Goal: Information Seeking & Learning: Learn about a topic

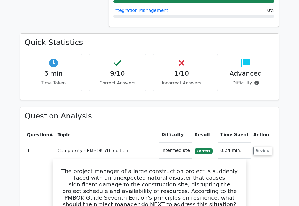
scroll to position [366, 0]
click at [256, 147] on button "Review" at bounding box center [262, 151] width 19 height 9
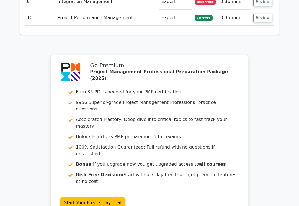
scroll to position [715, 0]
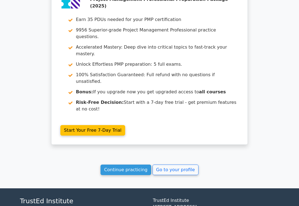
click at [168, 165] on link "Go to your profile" at bounding box center [175, 170] width 46 height 11
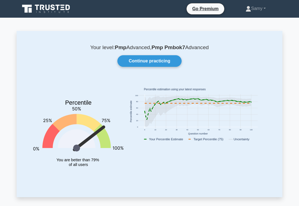
click at [138, 64] on link "Continue practicing" at bounding box center [149, 61] width 64 height 12
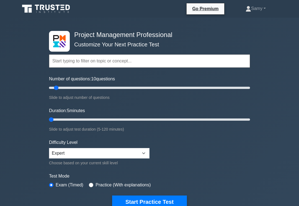
type input "5"
click at [133, 200] on button "Start Practice Test" at bounding box center [149, 202] width 75 height 13
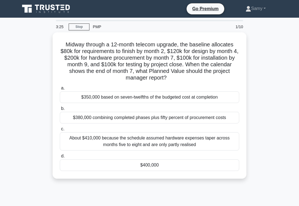
click at [209, 171] on div "$400,000" at bounding box center [149, 166] width 179 height 12
click at [60, 158] on input "d. $400,000" at bounding box center [60, 157] width 0 height 4
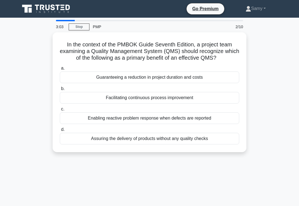
click at [207, 124] on div "Enabling reactive problem response when defects are reported" at bounding box center [149, 119] width 179 height 12
click at [60, 111] on input "c. Enabling reactive problem response when defects are reported" at bounding box center [60, 110] width 0 height 4
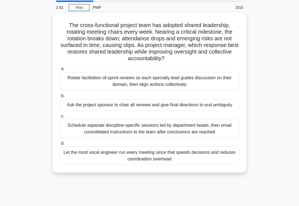
scroll to position [20, 0]
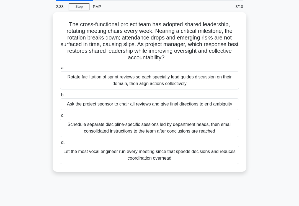
click at [211, 89] on div "Rotate facilitation of sprint reviews so each specialty lead guides discussion …" at bounding box center [149, 80] width 179 height 18
click at [60, 70] on input "a. Rotate facilitation of sprint reviews so each specialty lead guides discussi…" at bounding box center [60, 68] width 0 height 4
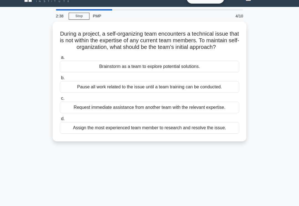
scroll to position [0, 0]
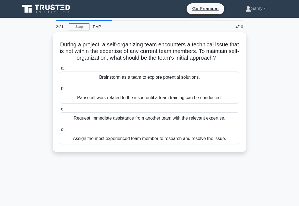
click at [226, 83] on div "Brainstorm as a team to explore potential solutions." at bounding box center [149, 78] width 179 height 12
click at [60, 70] on input "a. Brainstorm as a team to explore potential solutions." at bounding box center [60, 69] width 0 height 4
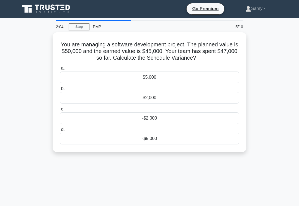
click at [189, 140] on div "-$5,000" at bounding box center [149, 139] width 179 height 12
click at [60, 132] on input "d. -$5,000" at bounding box center [60, 130] width 0 height 4
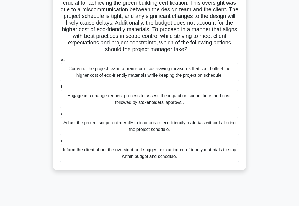
scroll to position [74, 0]
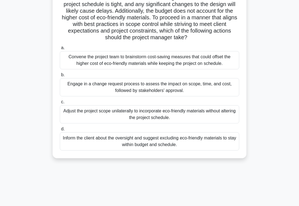
click at [82, 97] on div "Engage in a change request process to assess the impact on scope, time, and cos…" at bounding box center [149, 87] width 179 height 18
click at [60, 77] on input "b. Engage in a change request process to assess the impact on scope, time, and …" at bounding box center [60, 75] width 0 height 4
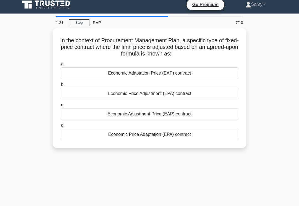
scroll to position [0, 0]
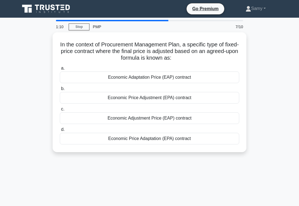
click at [88, 99] on div "Economic Price Adjustment (EPA) contract" at bounding box center [149, 98] width 179 height 12
click at [60, 91] on input "b. Economic Price Adjustment (EPA) contract" at bounding box center [60, 89] width 0 height 4
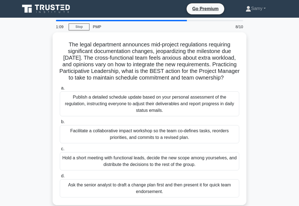
scroll to position [1, 0]
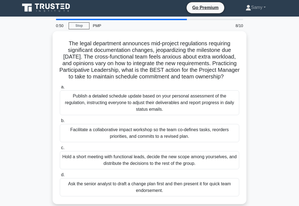
click at [71, 142] on div "Facilitate a collaborative impact workshop so the team co-defines tasks, reorde…" at bounding box center [149, 133] width 179 height 18
click at [60, 123] on input "b. Facilitate a collaborative impact workshop so the team co-defines tasks, reo…" at bounding box center [60, 121] width 0 height 4
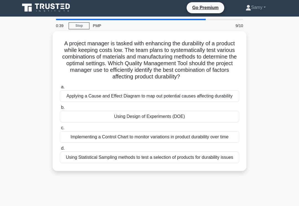
click at [81, 102] on div "Applying a Cause and Effect Diagram to map out potential causes affecting durab…" at bounding box center [149, 96] width 179 height 12
click at [60, 89] on input "a. Applying a Cause and Effect Diagram to map out potential causes affecting du…" at bounding box center [60, 87] width 0 height 4
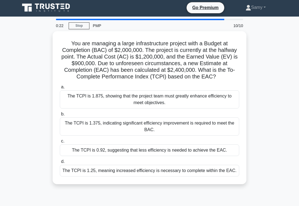
click at [85, 156] on div "The TCPI is 0.92, suggesting that less efficiency is needed to achieve the EAC." at bounding box center [149, 151] width 179 height 12
click at [60, 143] on input "c. The TCPI is 0.92, suggesting that less efficiency is needed to achieve the E…" at bounding box center [60, 142] width 0 height 4
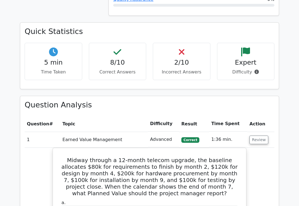
scroll to position [407, 0]
click at [261, 136] on button "Review" at bounding box center [258, 140] width 19 height 9
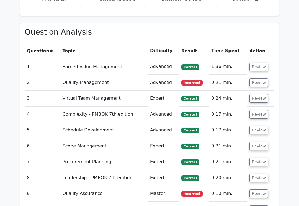
click at [259, 206] on button "Review" at bounding box center [258, 210] width 19 height 9
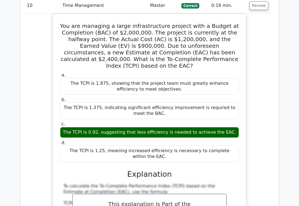
scroll to position [684, 0]
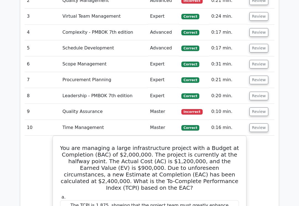
click at [259, 124] on button "Review" at bounding box center [258, 128] width 19 height 9
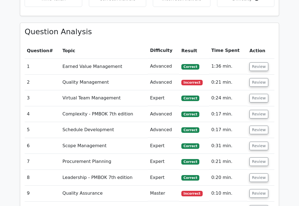
scroll to position [480, 0]
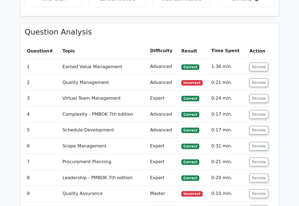
click at [257, 63] on button "Review" at bounding box center [258, 67] width 19 height 9
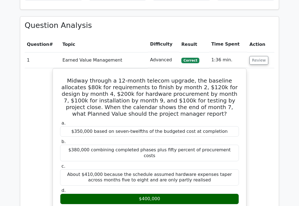
scroll to position [487, 0]
click at [261, 56] on button "Review" at bounding box center [258, 60] width 19 height 9
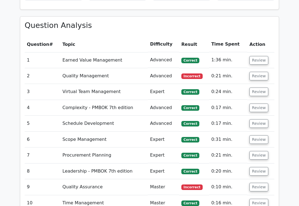
click at [260, 56] on button "Review" at bounding box center [258, 60] width 19 height 9
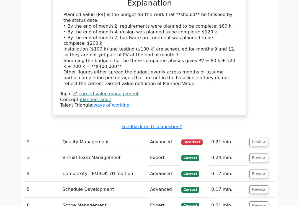
scroll to position [706, 0]
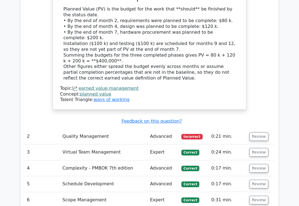
click at [259, 148] on button "Review" at bounding box center [258, 152] width 19 height 9
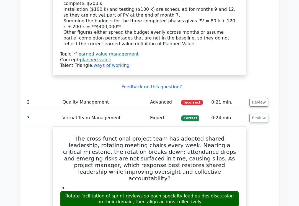
scroll to position [743, 0]
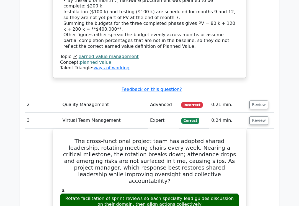
click at [258, 117] on button "Review" at bounding box center [258, 121] width 19 height 9
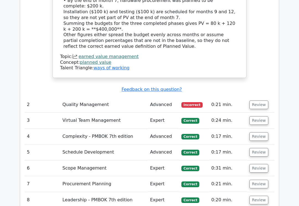
click at [259, 132] on button "Review" at bounding box center [258, 136] width 19 height 9
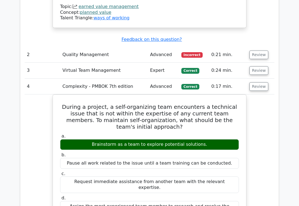
scroll to position [791, 0]
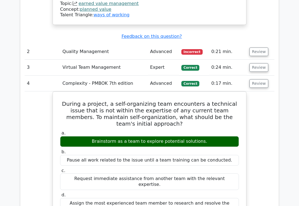
click at [260, 79] on button "Review" at bounding box center [258, 83] width 19 height 9
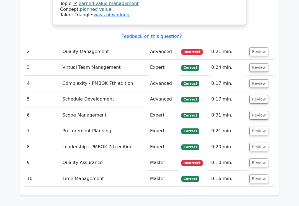
click at [260, 127] on button "Review" at bounding box center [258, 131] width 19 height 9
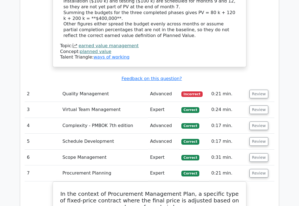
scroll to position [762, 0]
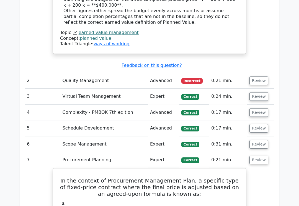
click at [262, 156] on button "Review" at bounding box center [258, 160] width 19 height 9
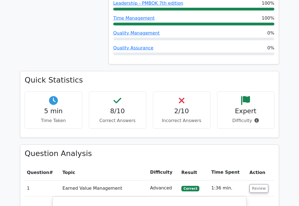
scroll to position [358, 0]
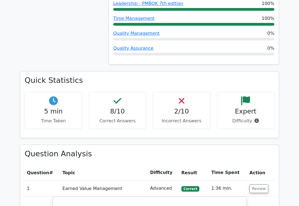
click at [260, 185] on button "Review" at bounding box center [258, 189] width 19 height 9
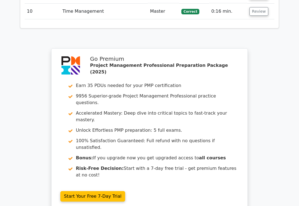
scroll to position [745, 0]
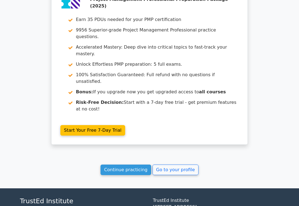
click at [184, 165] on link "Go to your profile" at bounding box center [175, 170] width 46 height 11
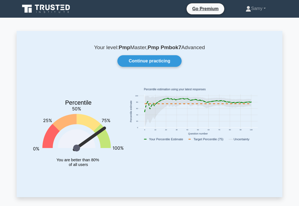
click at [165, 64] on link "Continue practicing" at bounding box center [149, 61] width 64 height 12
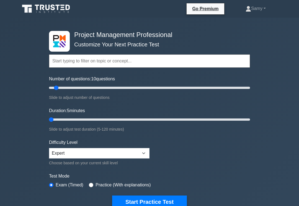
type input "5"
click at [163, 204] on button "Start Practice Test" at bounding box center [149, 202] width 75 height 13
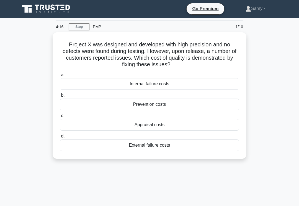
click at [192, 124] on div "Appraisal costs" at bounding box center [149, 125] width 179 height 12
click at [60, 118] on input "c. Appraisal costs" at bounding box center [60, 116] width 0 height 4
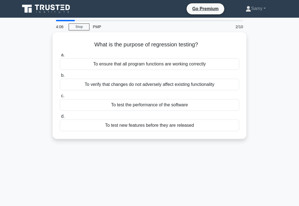
click at [206, 87] on div "To verify that changes do not adversely affect existing functionality" at bounding box center [149, 85] width 179 height 12
click at [60, 77] on input "b. To verify that changes do not adversely affect existing functionality" at bounding box center [60, 76] width 0 height 4
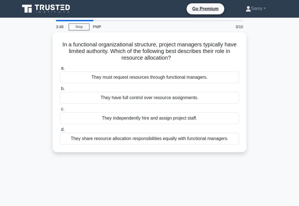
click at [204, 75] on div "They must request resources through functional managers." at bounding box center [149, 78] width 179 height 12
click at [60, 70] on input "a. They must request resources through functional managers." at bounding box center [60, 69] width 0 height 4
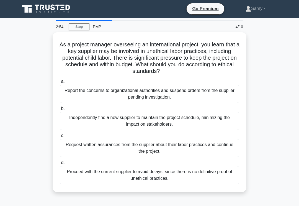
click at [149, 176] on div "Proceed with the current supplier to avoid delays, since there is no definitive…" at bounding box center [149, 175] width 179 height 18
click at [60, 165] on input "d. Proceed with the current supplier to avoid delays, since there is no definit…" at bounding box center [60, 163] width 0 height 4
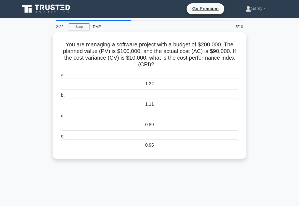
click at [184, 104] on div "1.11" at bounding box center [149, 105] width 179 height 12
click at [60, 97] on input "b. 1.11" at bounding box center [60, 96] width 0 height 4
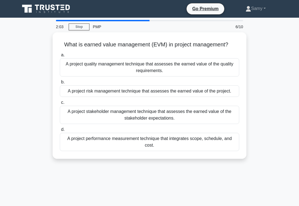
click at [197, 77] on div "A project quality management technique that assesses the earned value of the qu…" at bounding box center [149, 67] width 179 height 18
click at [60, 57] on input "a. A project quality management technique that assesses the earned value of the…" at bounding box center [60, 55] width 0 height 4
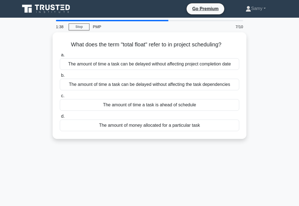
click at [181, 90] on div "The amount of time a task can be delayed without affecting the task dependencies" at bounding box center [149, 85] width 179 height 12
click at [60, 77] on input "b. The amount of time a task can be delayed without affecting the task dependen…" at bounding box center [60, 76] width 0 height 4
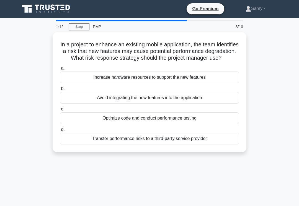
click at [196, 144] on div "Transfer performance risks to a third-party service provider" at bounding box center [149, 139] width 179 height 12
click at [60, 132] on input "d. Transfer performance risks to a third-party service provider" at bounding box center [60, 130] width 0 height 4
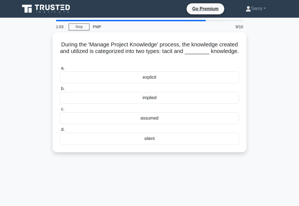
click at [191, 78] on div "explicit" at bounding box center [149, 78] width 179 height 12
click at [60, 70] on input "a. explicit" at bounding box center [60, 69] width 0 height 4
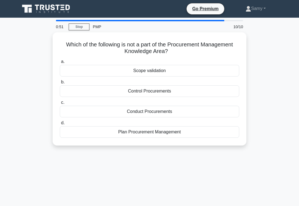
click at [167, 111] on div "Conduct Procurements" at bounding box center [149, 112] width 179 height 12
click at [60, 105] on input "c. Conduct Procurements" at bounding box center [60, 103] width 0 height 4
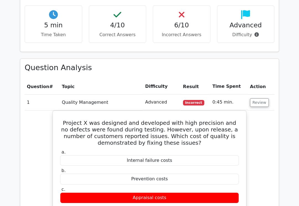
click at [262, 99] on button "Review" at bounding box center [259, 103] width 19 height 9
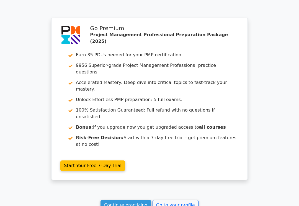
scroll to position [681, 0]
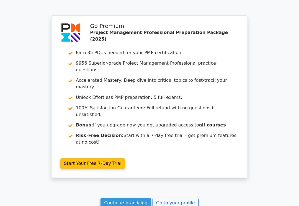
click at [184, 198] on link "Go to your profile" at bounding box center [175, 203] width 46 height 11
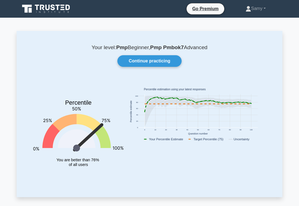
click at [175, 62] on link "Continue practicing" at bounding box center [149, 61] width 64 height 12
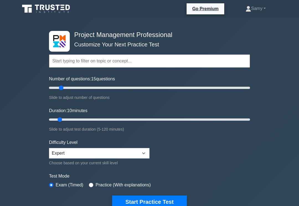
type input "15"
click at [156, 205] on button "Start Practice Test" at bounding box center [149, 202] width 75 height 13
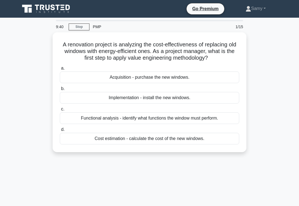
click at [183, 145] on div "Cost estimation - calculate the cost of the new windows." at bounding box center [149, 139] width 179 height 12
click at [60, 132] on input "d. Cost estimation - calculate the cost of the new windows." at bounding box center [60, 130] width 0 height 4
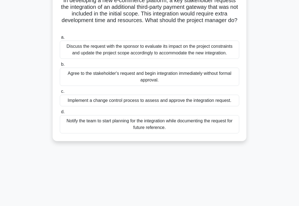
scroll to position [45, 0]
click at [222, 106] on div "Implement a change control process to assess and approve the integration reques…" at bounding box center [149, 101] width 179 height 12
click at [60, 93] on input "c. Implement a change control process to assess and approve the integration req…" at bounding box center [60, 92] width 0 height 4
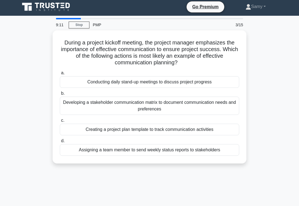
scroll to position [0, 0]
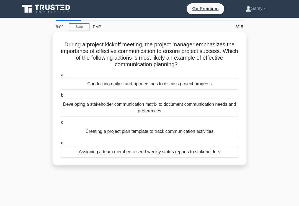
click at [285, 83] on main "9:02 Stop PMP 3/15 During a project kickoff meeting, the project manager emphas…" at bounding box center [149, 158] width 299 height 281
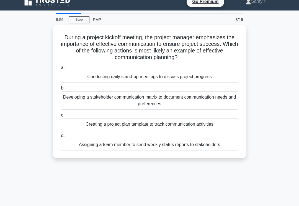
scroll to position [8, 0]
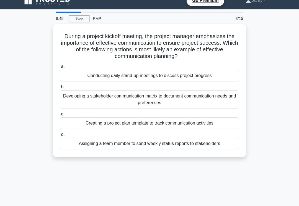
click at [212, 102] on div "Developing a stakeholder communication matrix to document communication needs a…" at bounding box center [149, 99] width 179 height 18
click at [60, 89] on input "b. Developing a stakeholder communication matrix to document communication need…" at bounding box center [60, 87] width 0 height 4
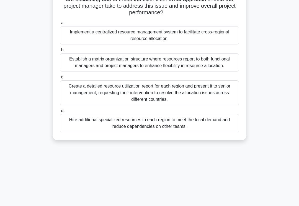
scroll to position [78, 0]
click at [78, 72] on div "Establish a matrix organization structure where resources report to both functi…" at bounding box center [149, 63] width 179 height 18
click at [60, 52] on input "b. Establish a matrix organization structure where resources report to both fun…" at bounding box center [60, 51] width 0 height 4
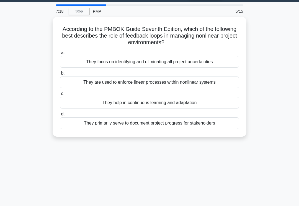
scroll to position [0, 0]
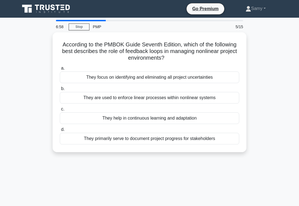
click at [209, 119] on div "They help in continuous learning and adaptation" at bounding box center [149, 119] width 179 height 12
click at [60, 111] on input "c. They help in continuous learning and adaptation" at bounding box center [60, 110] width 0 height 4
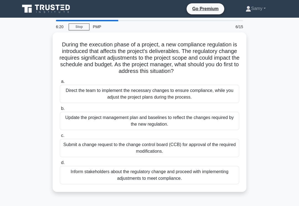
click at [171, 156] on div "Submit a change request to the change control board (CCB) for approval of the r…" at bounding box center [149, 148] width 179 height 18
click at [60, 138] on input "c. Submit a change request to the change control board (CCB) for approval of th…" at bounding box center [60, 136] width 0 height 4
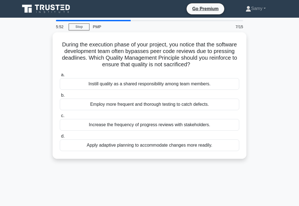
click at [210, 84] on div "Instill quality as a shared responsibility among team members." at bounding box center [149, 84] width 179 height 12
click at [60, 77] on input "a. Instill quality as a shared responsibility among team members." at bounding box center [60, 75] width 0 height 4
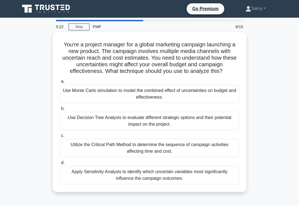
click at [209, 127] on div "Use Decision Tree Analysis to evaluate different strategic options and their po…" at bounding box center [149, 121] width 179 height 18
click at [60, 111] on input "b. Use Decision Tree Analysis to evaluate different strategic options and their…" at bounding box center [60, 109] width 0 height 4
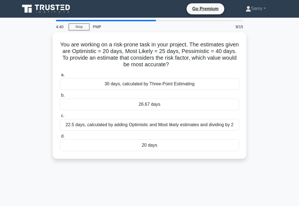
click at [188, 110] on div "26.67 days" at bounding box center [149, 105] width 179 height 12
click at [60, 97] on input "b. 26.67 days" at bounding box center [60, 96] width 0 height 4
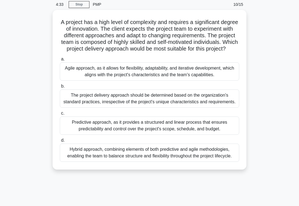
scroll to position [23, 0]
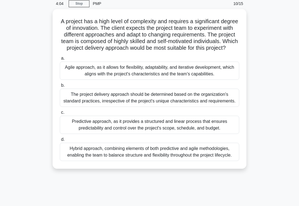
click at [76, 80] on div "Agile approach, as it allows for flexibility, adaptability, and iterative devel…" at bounding box center [149, 71] width 179 height 18
click at [60, 60] on input "a. Agile approach, as it allows for flexibility, adaptability, and iterative de…" at bounding box center [60, 59] width 0 height 4
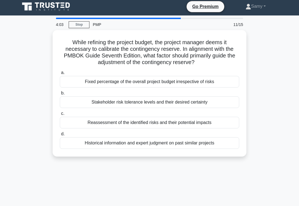
scroll to position [0, 0]
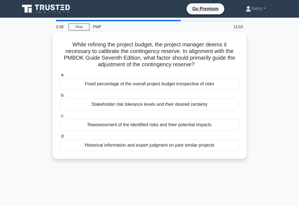
click at [82, 147] on div "Historical information and expert judgment on past similar projects" at bounding box center [149, 146] width 179 height 12
click at [60, 138] on input "d. Historical information and expert judgment on past similar projects" at bounding box center [60, 137] width 0 height 4
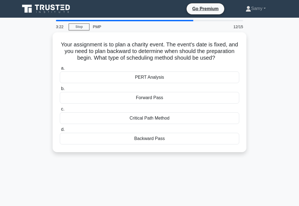
click at [92, 141] on div "Backward Pass" at bounding box center [149, 139] width 179 height 12
click at [60, 132] on input "d. Backward Pass" at bounding box center [60, 130] width 0 height 4
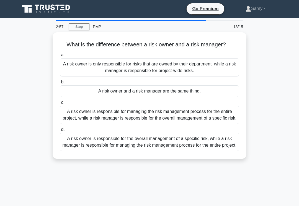
click at [77, 151] on div "A risk owner is responsible for the overall management of a specific risk, whil…" at bounding box center [149, 142] width 179 height 18
click at [60, 132] on input "d. A risk owner is responsible for the overall management of a specific risk, w…" at bounding box center [60, 130] width 0 height 4
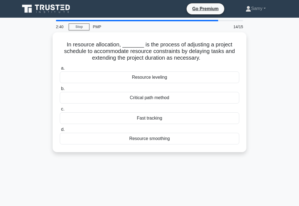
click at [83, 82] on div "Resource leveling" at bounding box center [149, 78] width 179 height 12
click at [60, 70] on input "a. Resource leveling" at bounding box center [60, 69] width 0 height 4
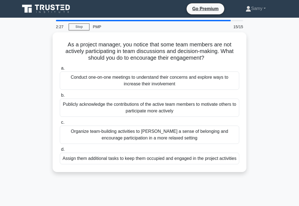
click at [78, 86] on div "Conduct one-on-one meetings to understand their concerns and explore ways to in…" at bounding box center [149, 81] width 179 height 18
click at [60, 70] on input "a. Conduct one-on-one meetings to understand their concerns and explore ways to…" at bounding box center [60, 69] width 0 height 4
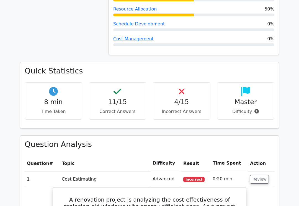
scroll to position [412, 0]
click at [254, 175] on button "Review" at bounding box center [259, 179] width 19 height 9
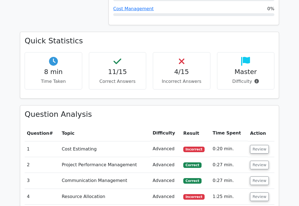
scroll to position [444, 0]
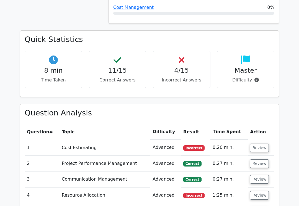
click at [259, 144] on button "Review" at bounding box center [259, 148] width 19 height 9
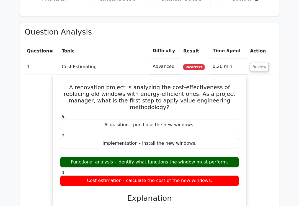
scroll to position [525, 0]
click at [264, 63] on button "Review" at bounding box center [259, 67] width 19 height 9
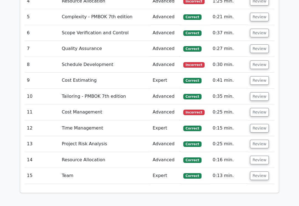
scroll to position [645, 0]
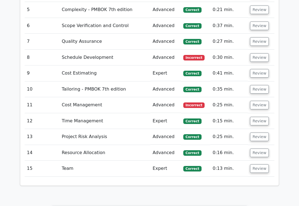
click at [261, 101] on button "Review" at bounding box center [259, 105] width 19 height 9
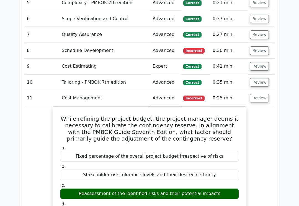
click at [260, 94] on button "Review" at bounding box center [259, 98] width 19 height 9
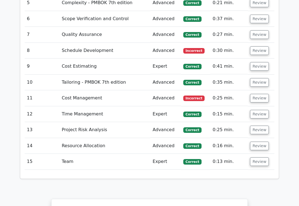
scroll to position [652, 0]
click at [263, 46] on button "Review" at bounding box center [259, 50] width 19 height 9
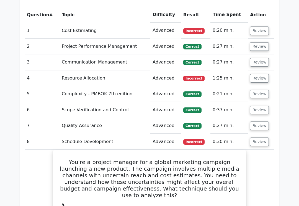
scroll to position [554, 0]
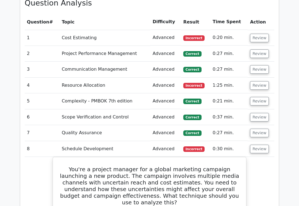
click at [261, 81] on button "Review" at bounding box center [259, 85] width 19 height 9
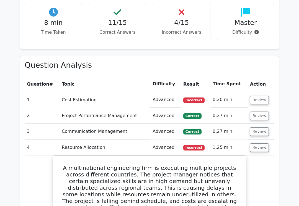
scroll to position [479, 0]
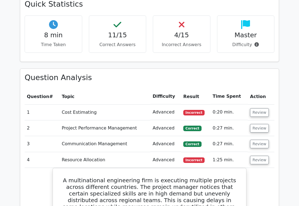
click at [260, 108] on button "Review" at bounding box center [259, 112] width 19 height 9
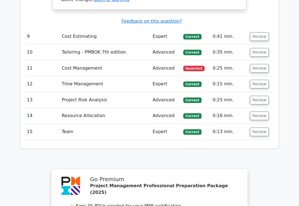
scroll to position [1782, 0]
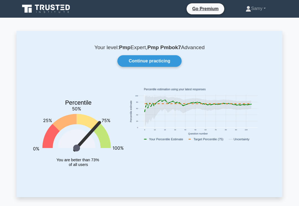
click at [165, 62] on link "Continue practicing" at bounding box center [149, 61] width 64 height 12
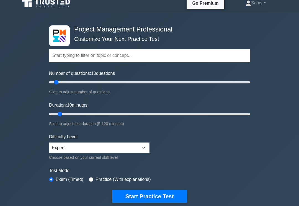
scroll to position [6, 0]
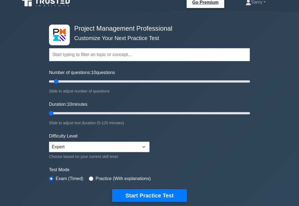
type input "5"
click at [161, 194] on button "Start Practice Test" at bounding box center [149, 195] width 75 height 13
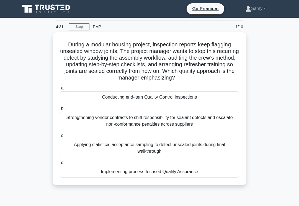
click at [128, 178] on div "Implementing process-focused Quality Assurance" at bounding box center [149, 172] width 179 height 12
click at [60, 165] on input "d. Implementing process-focused Quality Assurance" at bounding box center [60, 163] width 0 height 4
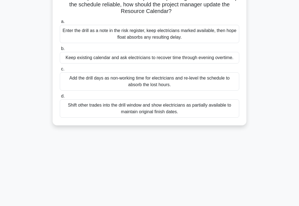
scroll to position [68, 0]
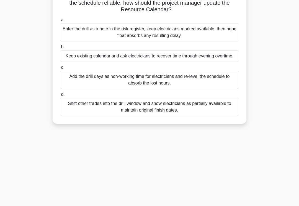
click at [77, 83] on div "Add the drill days as non-working time for electricians and re-level the schedu…" at bounding box center [149, 80] width 179 height 18
click at [60, 69] on input "c. Add the drill days as non-working time for electricians and re-level the sch…" at bounding box center [60, 68] width 0 height 4
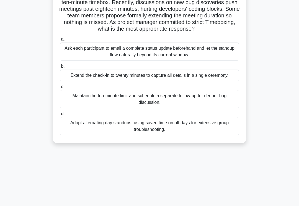
scroll to position [50, 0]
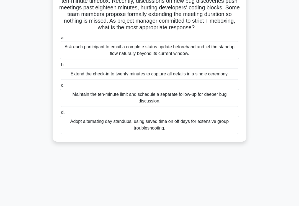
click at [74, 107] on div "Maintain the ten-minute limit and schedule a separate follow-up for deeper bug …" at bounding box center [149, 98] width 179 height 18
click at [60, 87] on input "c. Maintain the ten-minute limit and schedule a separate follow-up for deeper b…" at bounding box center [60, 86] width 0 height 4
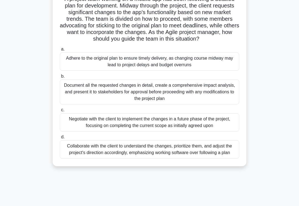
scroll to position [48, 0]
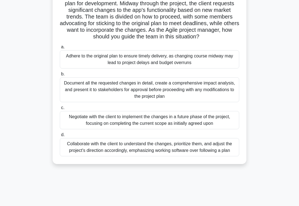
click at [209, 157] on div "Collaborate with the client to understand the changes, prioritize them, and adj…" at bounding box center [149, 147] width 179 height 18
click at [60, 137] on input "d. Collaborate with the client to understand the changes, prioritize them, and …" at bounding box center [60, 135] width 0 height 4
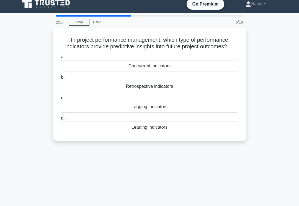
scroll to position [3, 0]
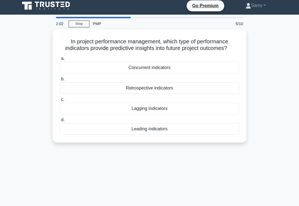
click at [174, 135] on div "Leading indicators" at bounding box center [149, 129] width 179 height 12
click at [60, 122] on input "d. Leading indicators" at bounding box center [60, 120] width 0 height 4
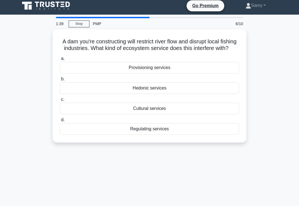
click at [173, 135] on div "Regulating services" at bounding box center [149, 129] width 179 height 12
click at [60, 122] on input "d. Regulating services" at bounding box center [60, 120] width 0 height 4
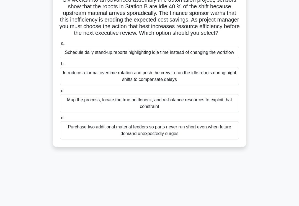
scroll to position [42, 0]
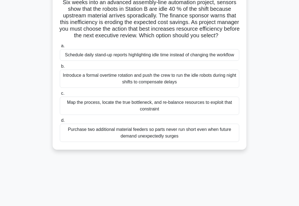
click at [163, 115] on div "Map the process, locate the true bottleneck, and re-balance resources to exploi…" at bounding box center [149, 106] width 179 height 18
click at [60, 95] on input "c. Map the process, locate the true bottleneck, and re-balance resources to exp…" at bounding box center [60, 94] width 0 height 4
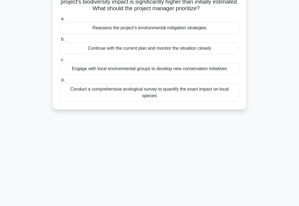
scroll to position [50, 0]
click at [207, 34] on div "Reassess the project's environmental mitigation strategies" at bounding box center [149, 28] width 179 height 12
click at [60, 21] on input "a. Reassess the project's environmental mitigation strategies" at bounding box center [60, 19] width 0 height 4
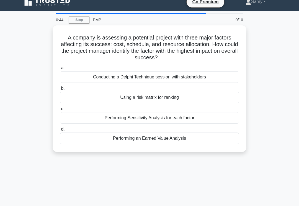
scroll to position [0, 0]
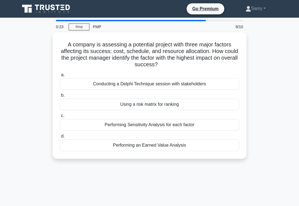
click at [185, 145] on div "Performing an Earned Value Analysis" at bounding box center [149, 146] width 179 height 12
click at [60, 138] on input "d. Performing an Earned Value Analysis" at bounding box center [60, 137] width 0 height 4
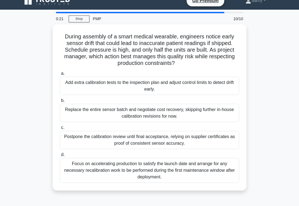
scroll to position [10, 0]
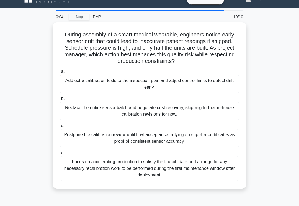
click at [196, 163] on div "Focus on accelerating production to satisfy the launch date and arrange for any…" at bounding box center [149, 168] width 179 height 25
click at [60, 155] on input "d. Focus on accelerating production to satisfy the launch date and arrange for …" at bounding box center [60, 153] width 0 height 4
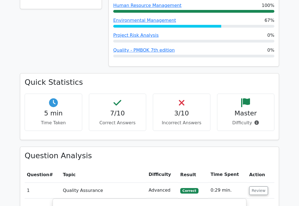
click at [259, 187] on button "Review" at bounding box center [258, 191] width 19 height 9
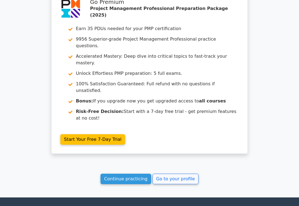
scroll to position [715, 0]
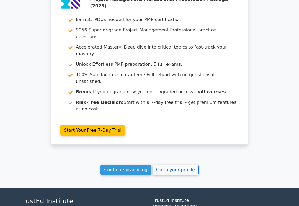
click at [182, 165] on link "Go to your profile" at bounding box center [175, 170] width 46 height 11
